Goal: Information Seeking & Learning: Learn about a topic

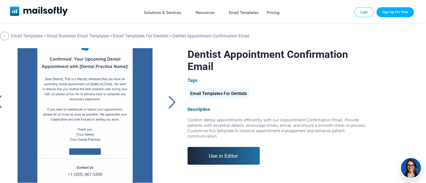
scroll to position [89, 0]
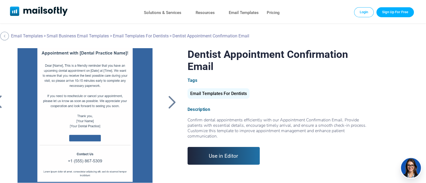
click at [175, 104] on div at bounding box center [171, 102] width 13 height 14
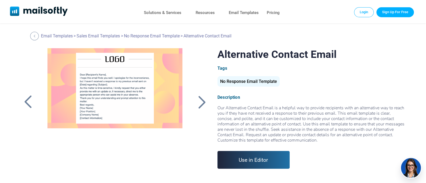
click at [29, 101] on div at bounding box center [27, 102] width 13 height 14
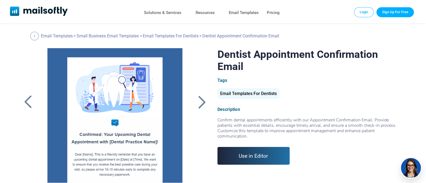
click at [28, 63] on div at bounding box center [30, 102] width 19 height 108
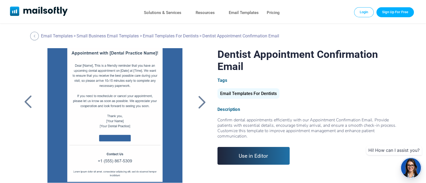
scroll to position [89, 0]
